Goal: Navigation & Orientation: Understand site structure

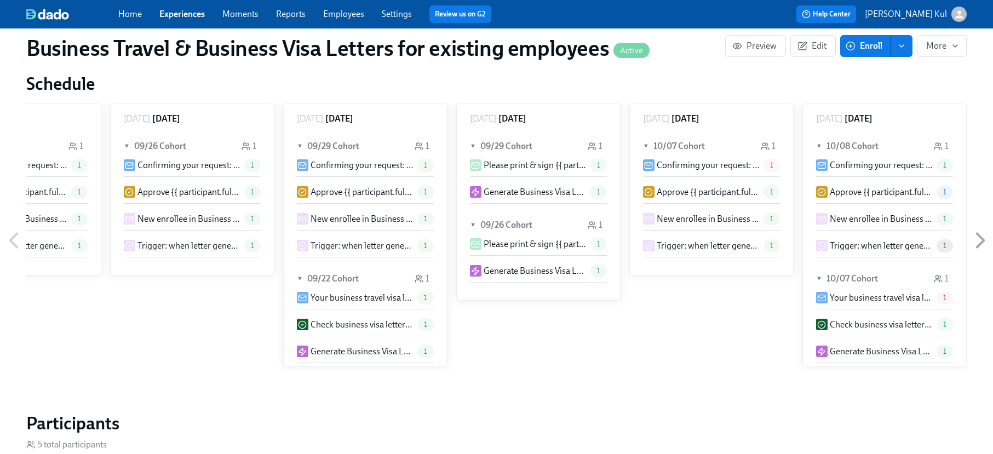
scroll to position [708, 0]
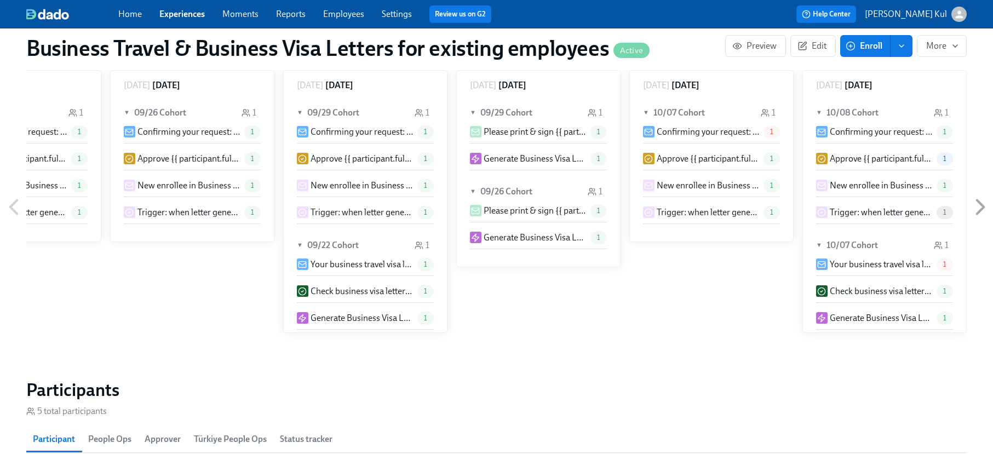
click at [980, 200] on icon at bounding box center [980, 207] width 7 height 14
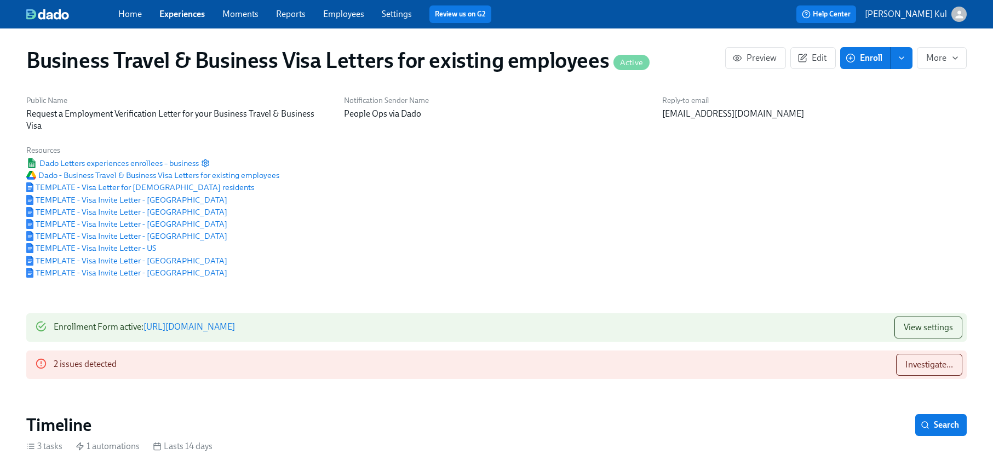
scroll to position [0, 0]
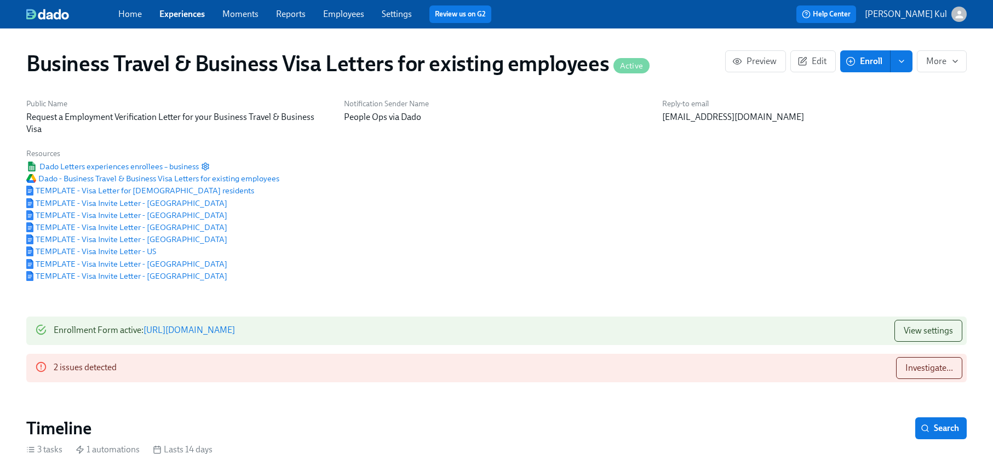
click at [194, 9] on link "Experiences" at bounding box center [181, 14] width 45 height 10
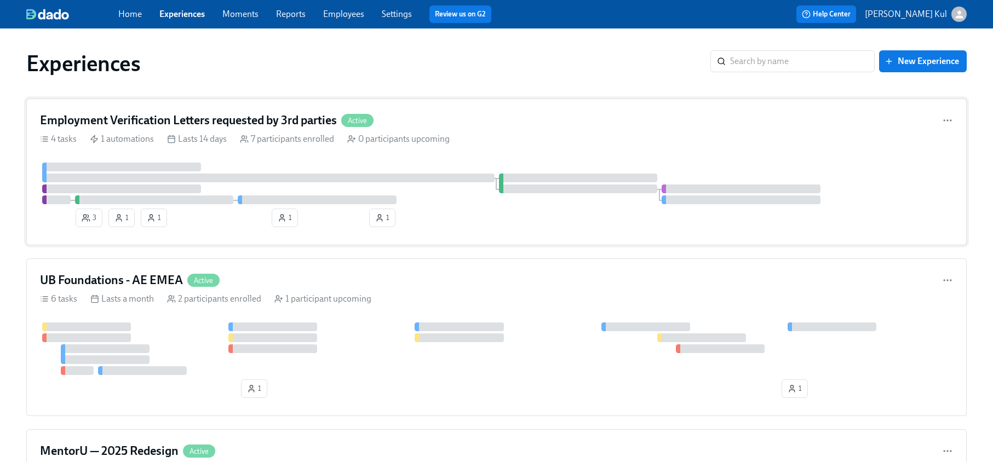
click at [417, 140] on div "0 participants upcoming" at bounding box center [398, 139] width 102 height 12
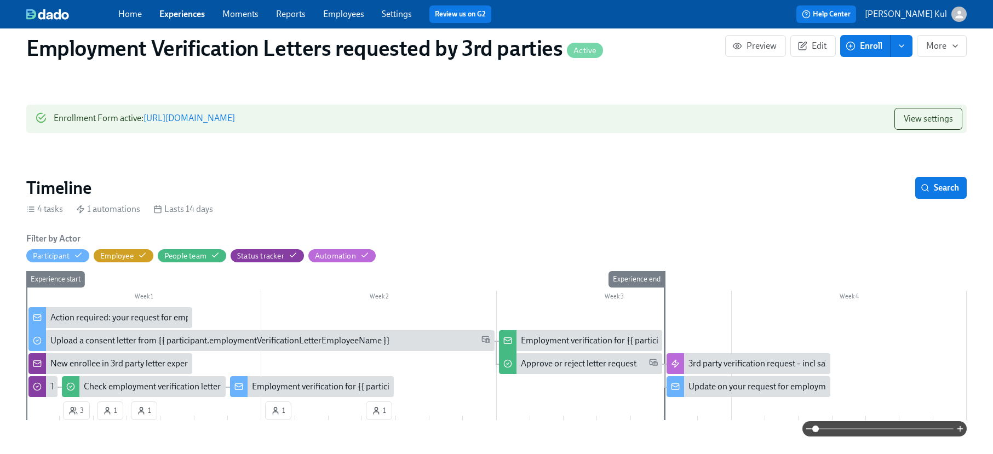
scroll to position [222, 0]
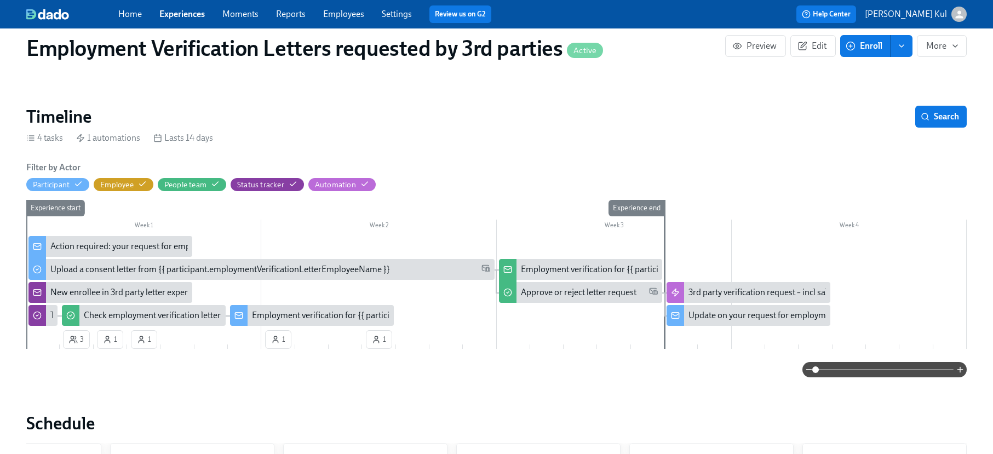
click at [728, 317] on div "Update on your request for employment verification for {{ participant.employmen…" at bounding box center [907, 315] width 439 height 12
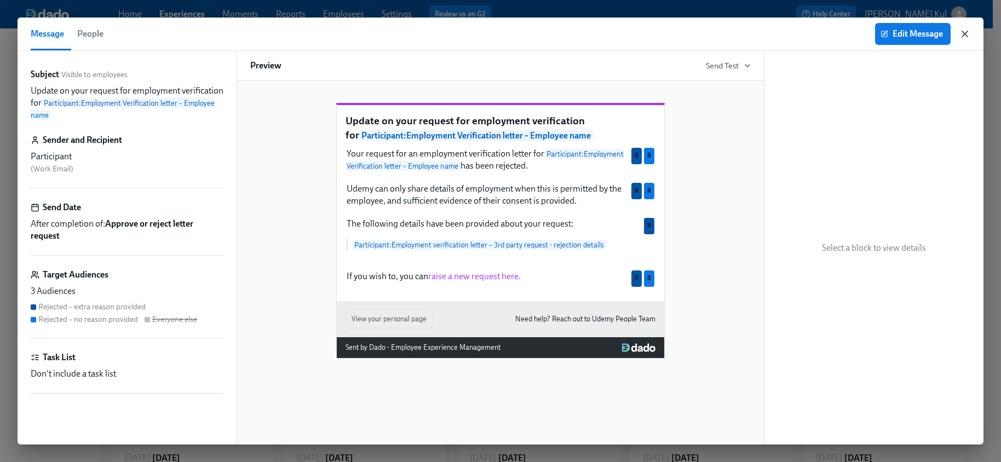
click at [965, 39] on icon "button" at bounding box center [964, 33] width 11 height 11
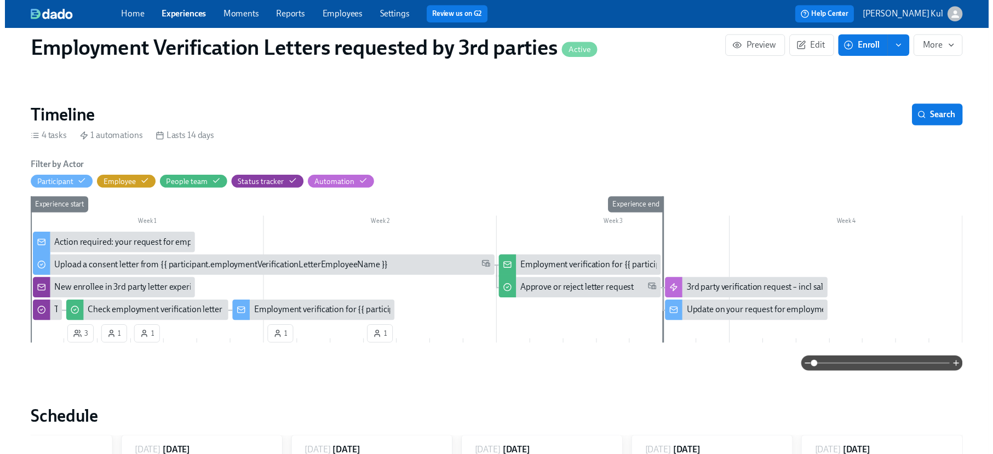
scroll to position [0, 81]
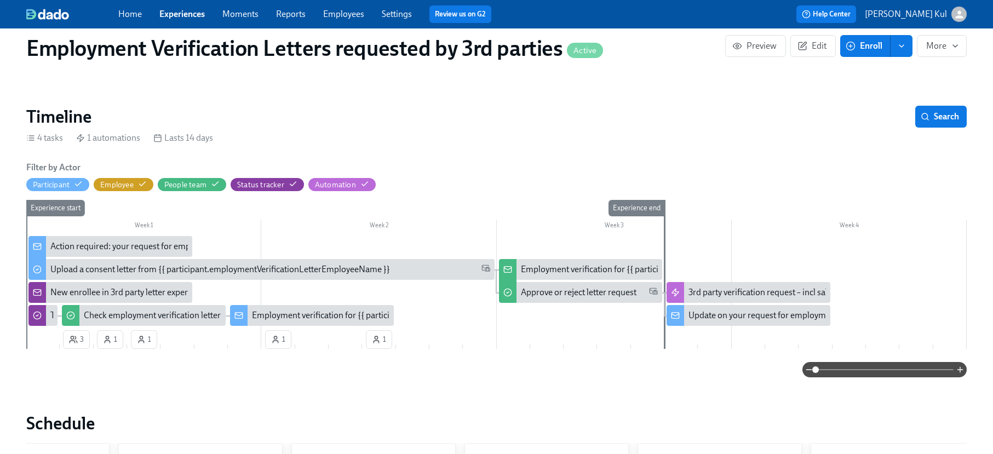
click at [356, 10] on link "Employees" at bounding box center [343, 14] width 41 height 10
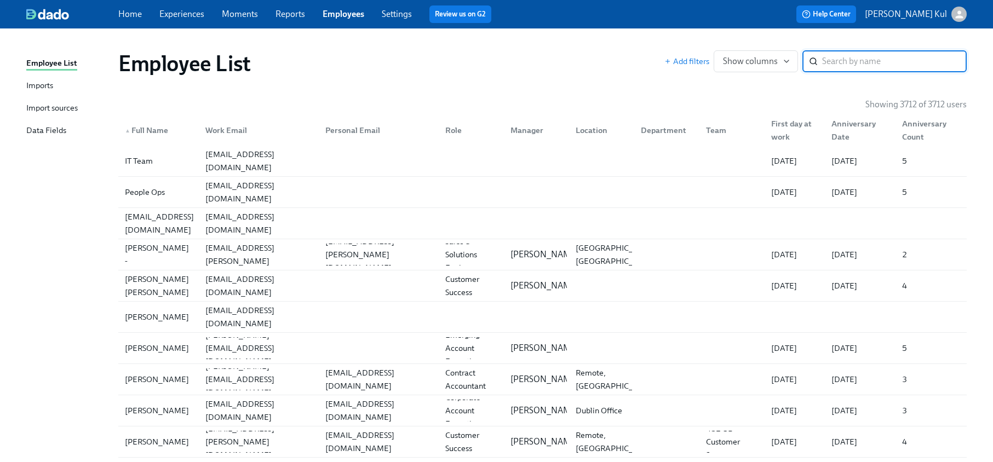
click at [297, 19] on span "Reports" at bounding box center [290, 14] width 30 height 12
click at [295, 17] on link "Reports" at bounding box center [290, 14] width 30 height 10
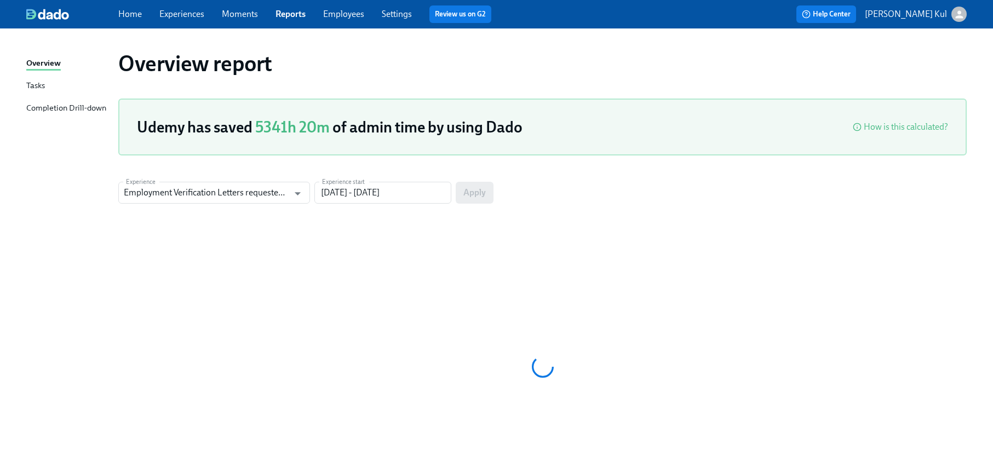
click at [133, 14] on link "Home" at bounding box center [130, 14] width 24 height 10
